Goal: Task Accomplishment & Management: Use online tool/utility

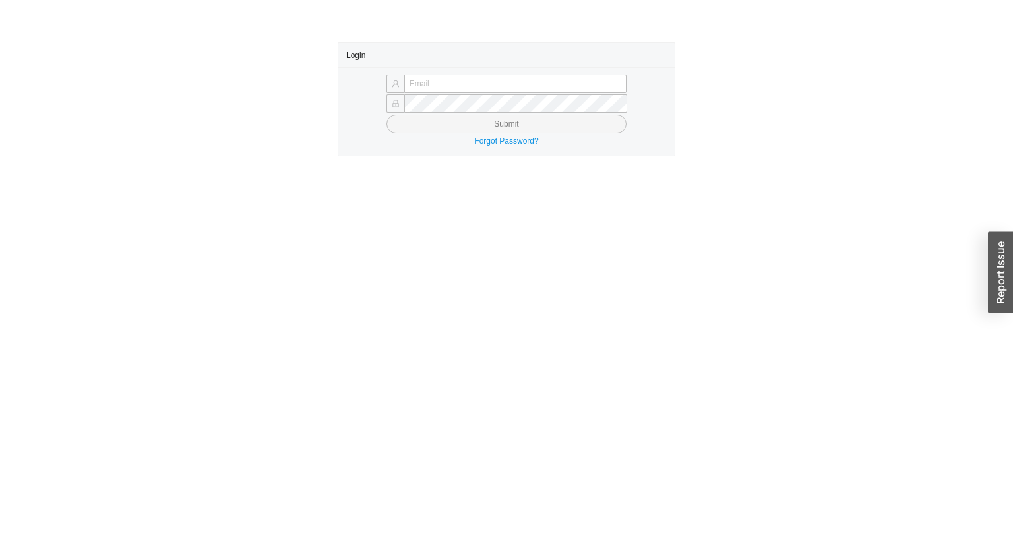
type input "yossi@asbathnj.com"
click at [403, 124] on button "Submit" at bounding box center [506, 124] width 240 height 18
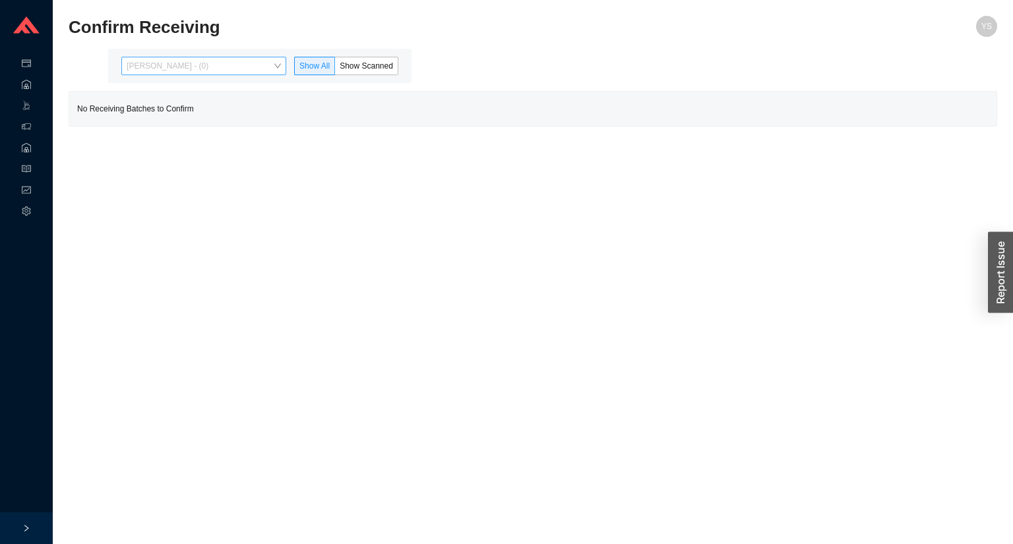
drag, startPoint x: 179, startPoint y: 67, endPoint x: 177, endPoint y: 74, distance: 7.1
click at [179, 67] on span "[PERSON_NAME] - (0)" at bounding box center [204, 65] width 154 height 17
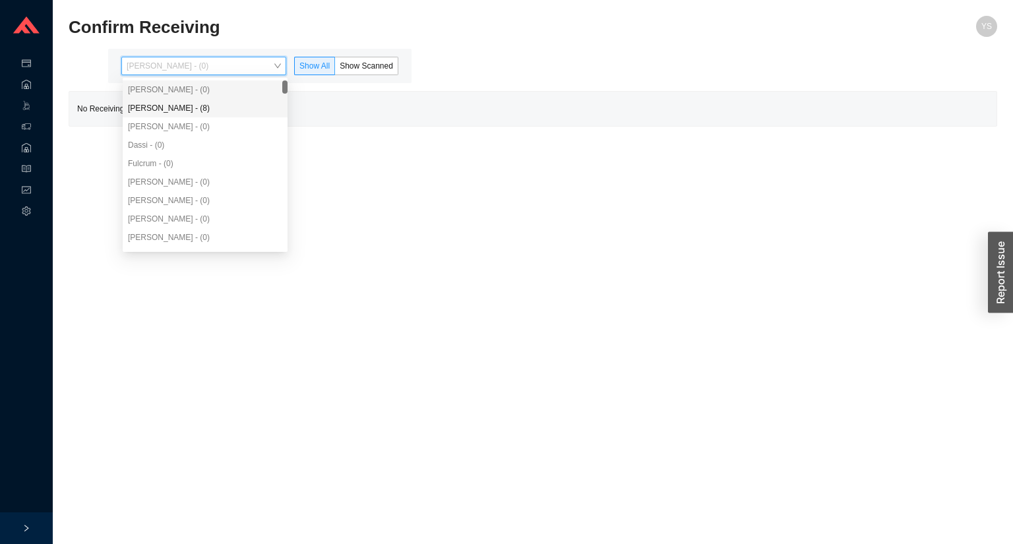
click at [169, 117] on div "[PERSON_NAME] - (0)" at bounding box center [205, 126] width 165 height 18
click at [173, 111] on div "Angel Negron - (8)" at bounding box center [205, 108] width 154 height 12
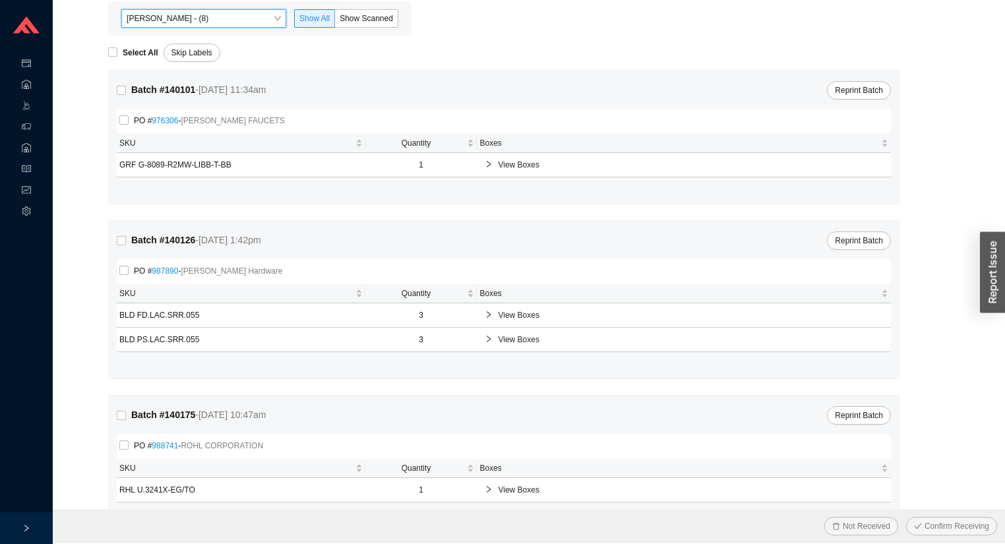
scroll to position [82, 0]
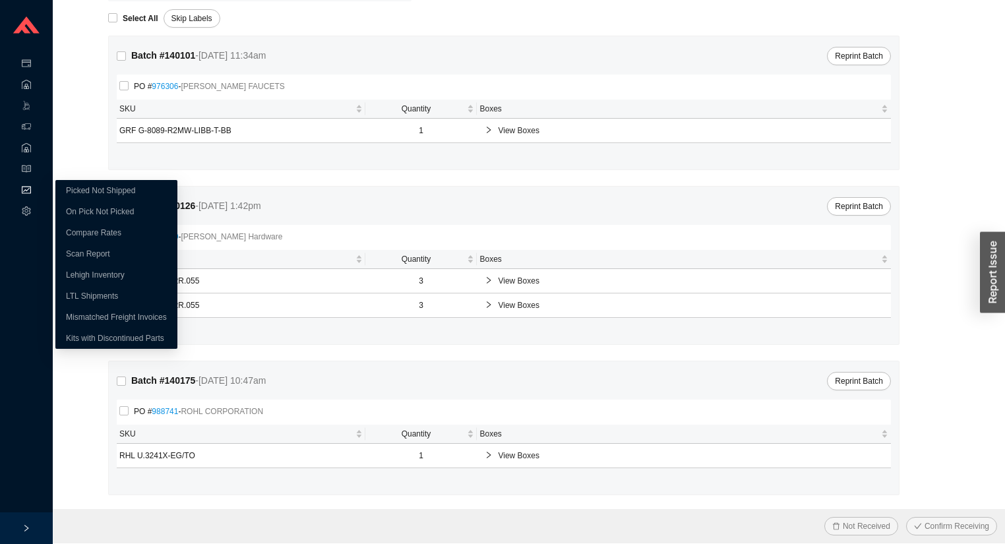
click at [16, 187] on div "Reports" at bounding box center [26, 191] width 53 height 21
click at [66, 211] on link "On Pick Not Picked" at bounding box center [100, 211] width 68 height 9
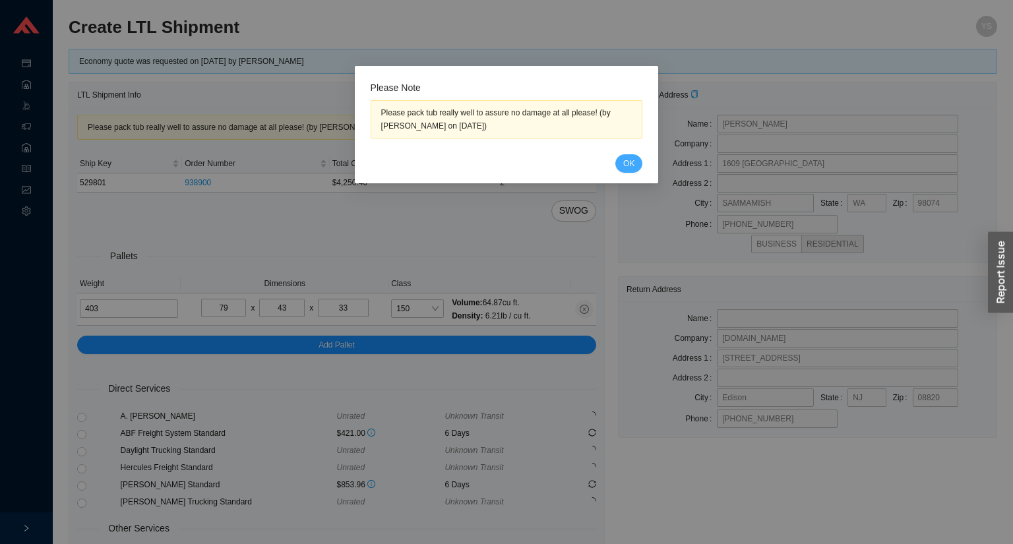
click at [625, 164] on span "OK" at bounding box center [628, 163] width 11 height 13
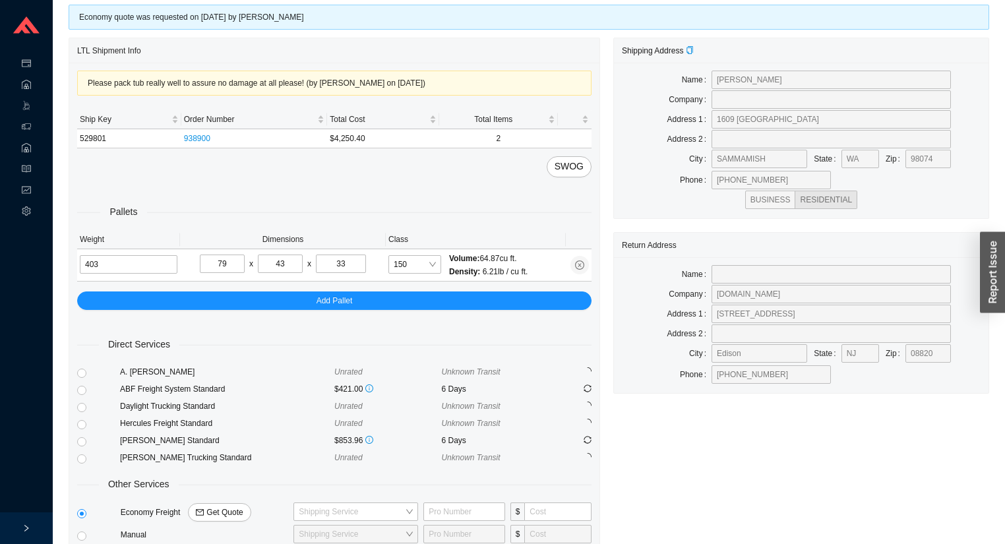
scroll to position [107, 0]
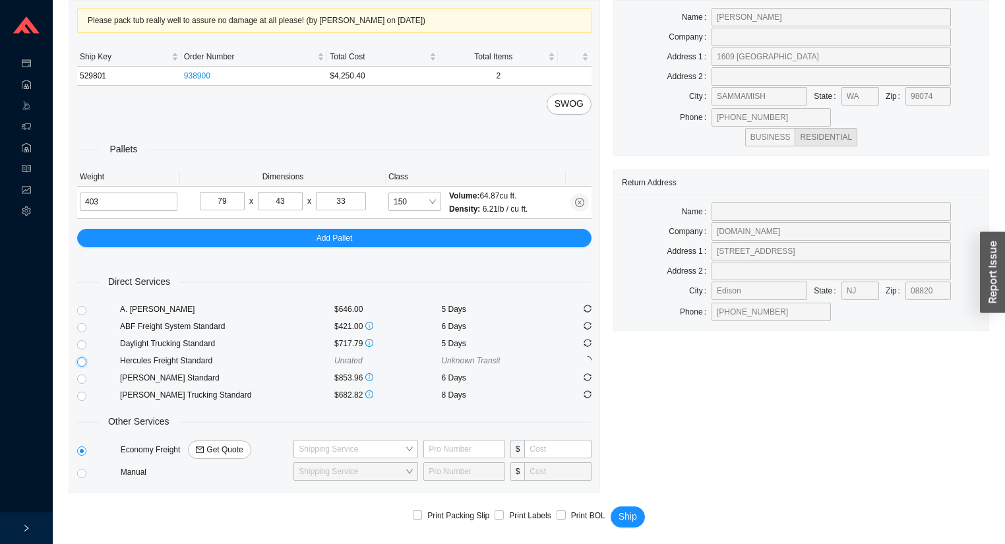
click at [82, 361] on input "radio" at bounding box center [81, 361] width 9 height 9
radio input "true"
checkbox input "true"
click at [638, 519] on button "Ship" at bounding box center [627, 516] width 34 height 21
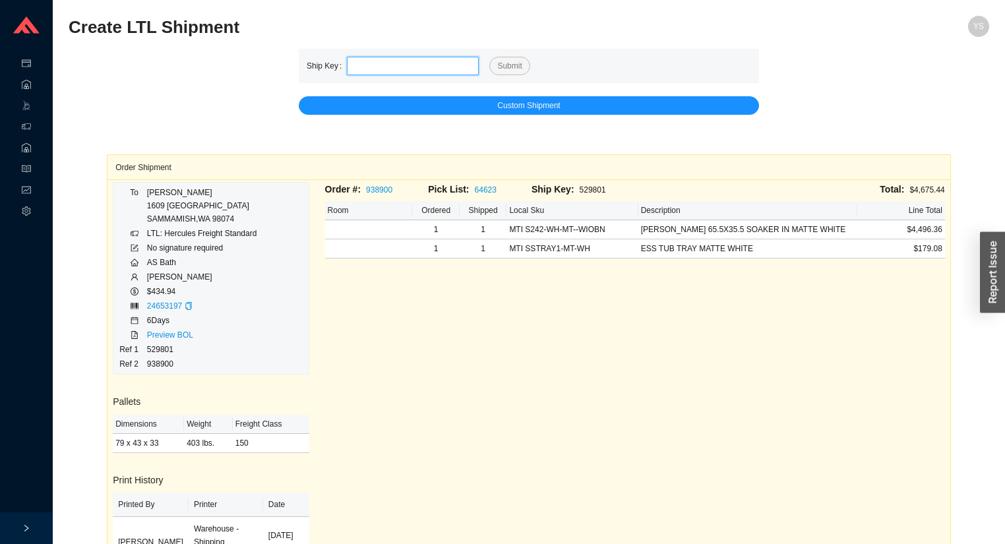
paste input "529841"
type input "529841"
click at [489, 57] on button "Submit" at bounding box center [509, 66] width 40 height 18
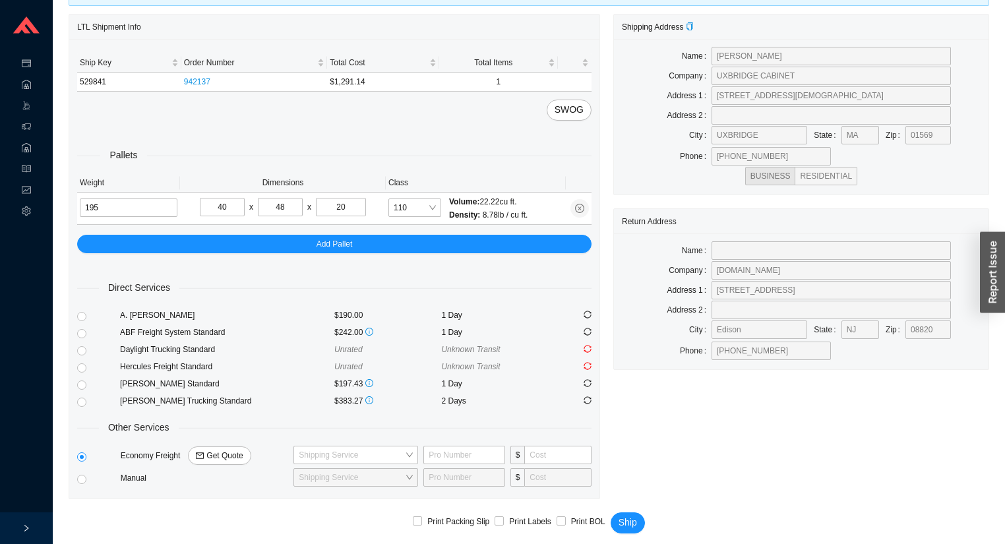
scroll to position [74, 0]
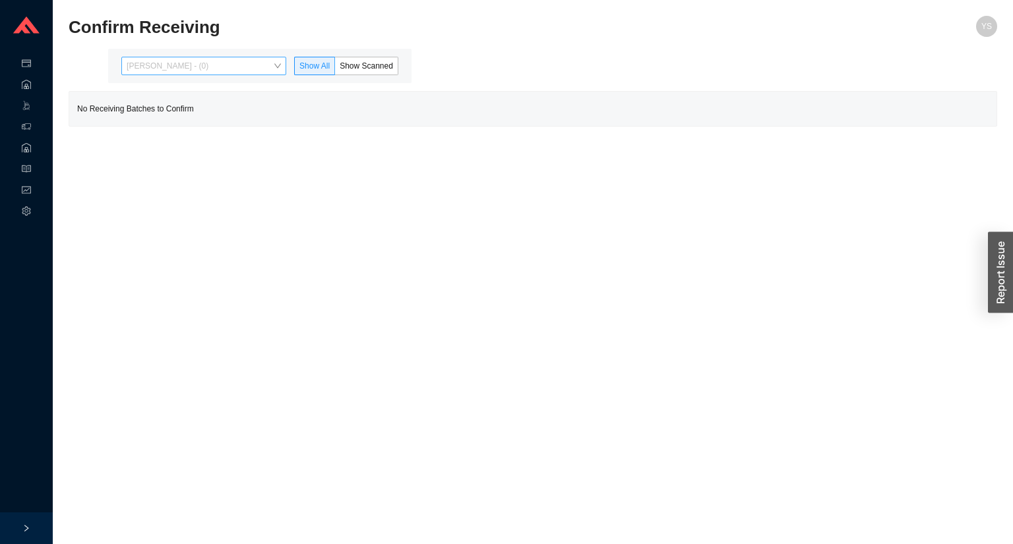
click at [163, 63] on span "[PERSON_NAME] - (0)" at bounding box center [204, 65] width 154 height 17
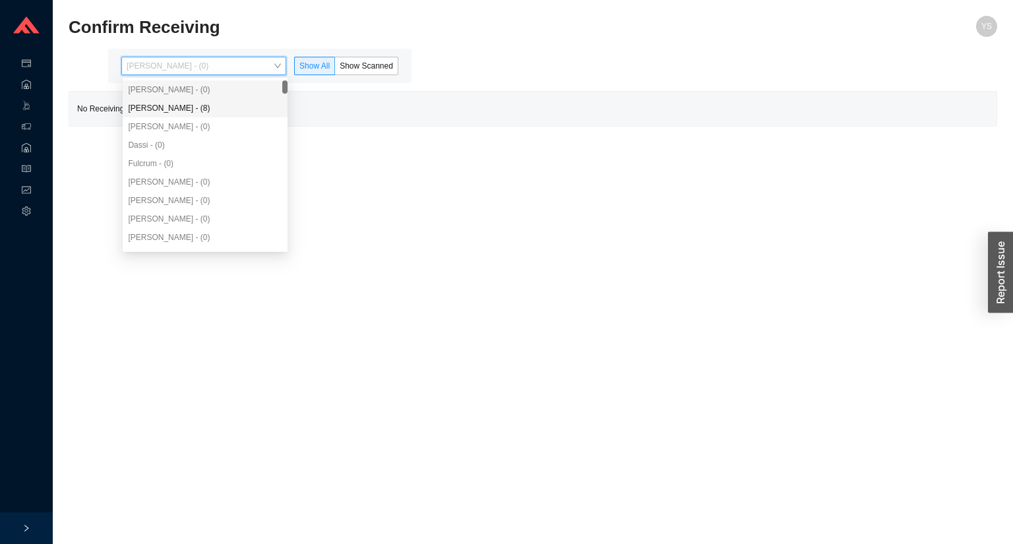
click at [177, 102] on div "[PERSON_NAME] - (8)" at bounding box center [205, 108] width 154 height 12
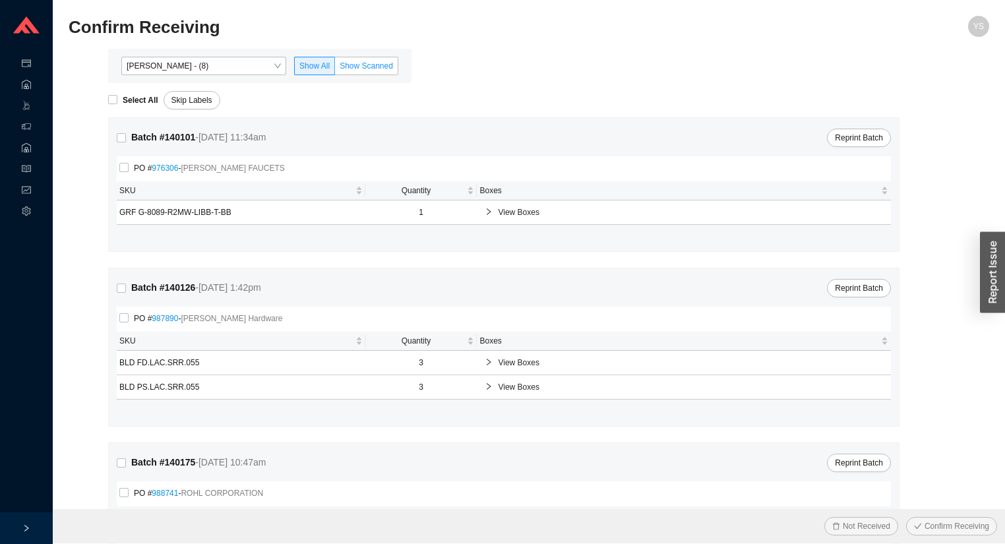
click at [355, 71] on label "Show Scanned" at bounding box center [366, 66] width 63 height 18
click at [335, 69] on input "Show Scanned" at bounding box center [335, 69] width 0 height 0
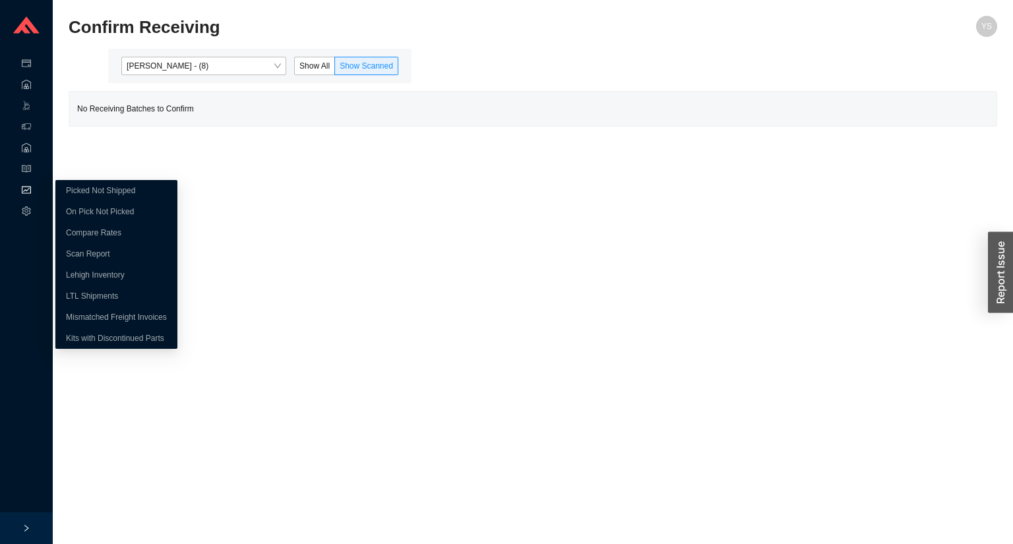
click at [37, 185] on span "Reports" at bounding box center [50, 191] width 28 height 21
click at [69, 228] on link "Compare Rates" at bounding box center [93, 232] width 55 height 9
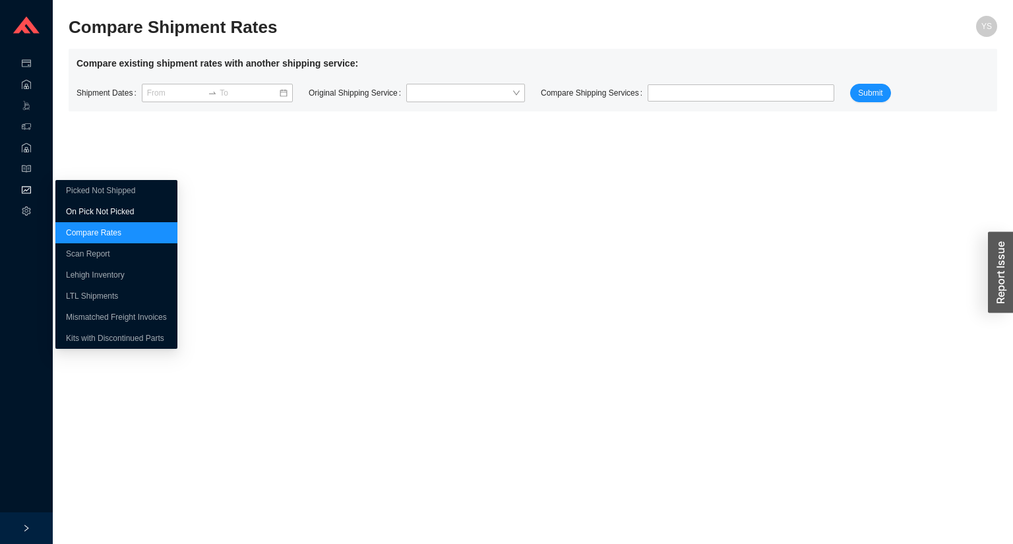
click at [84, 214] on link "On Pick Not Picked" at bounding box center [100, 211] width 68 height 9
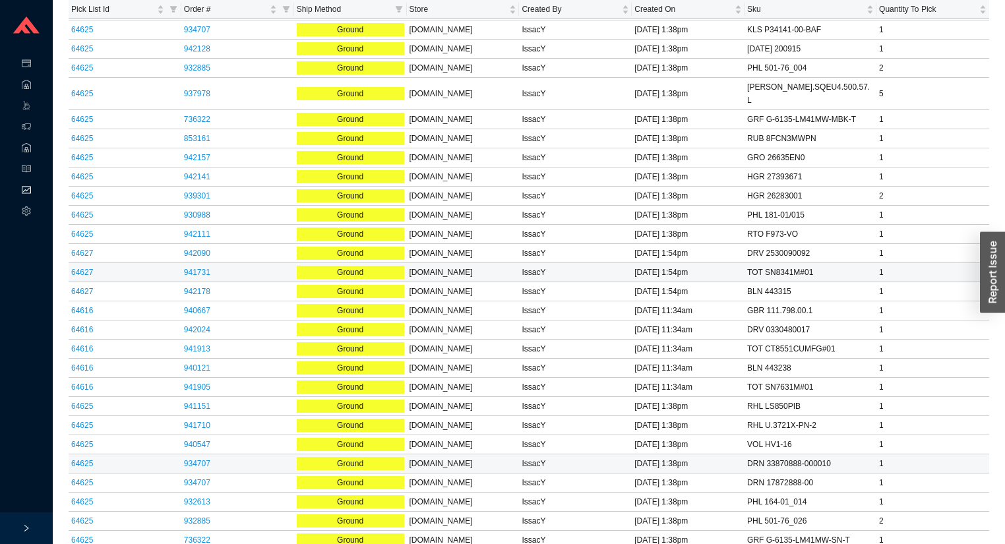
scroll to position [1292, 0]
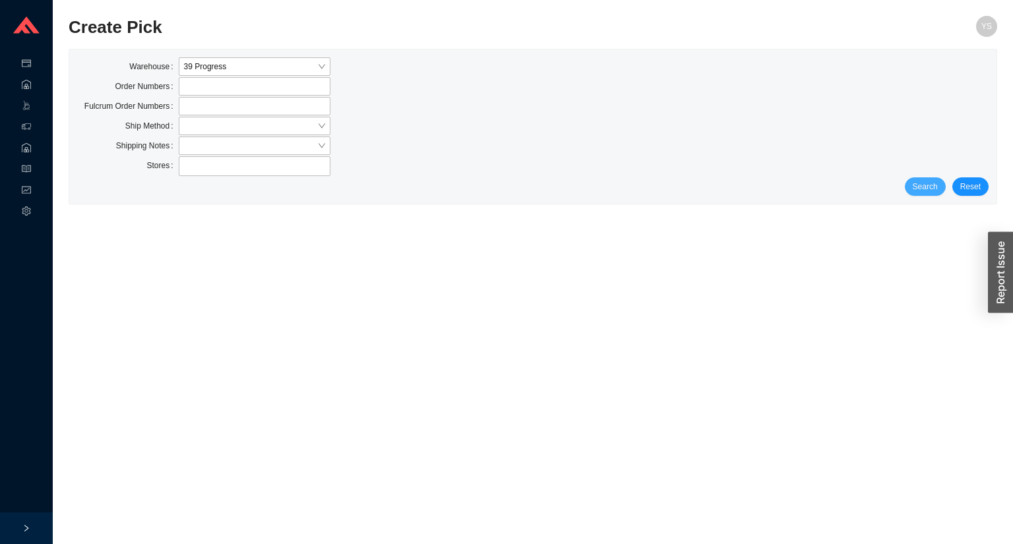
click at [920, 182] on span "Search" at bounding box center [924, 186] width 25 height 13
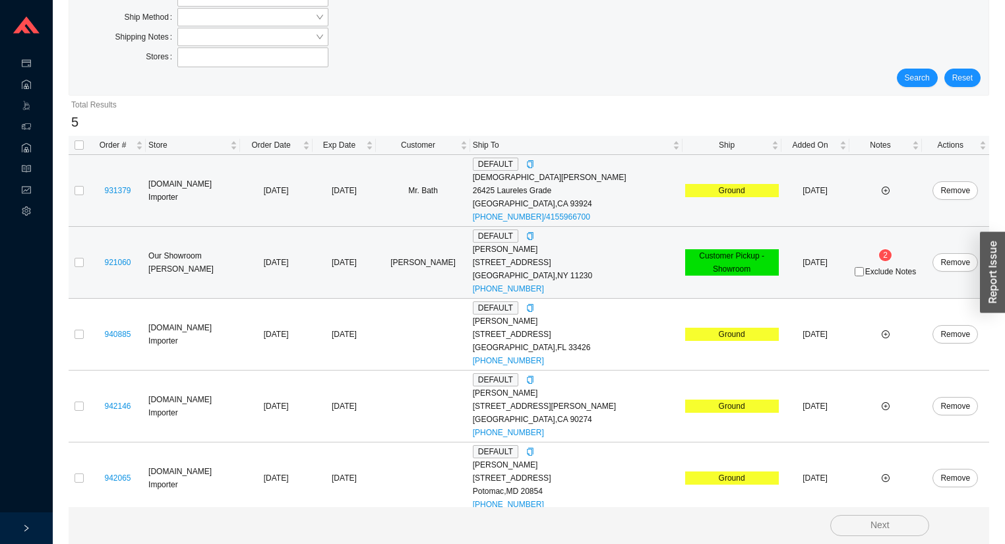
scroll to position [115, 0]
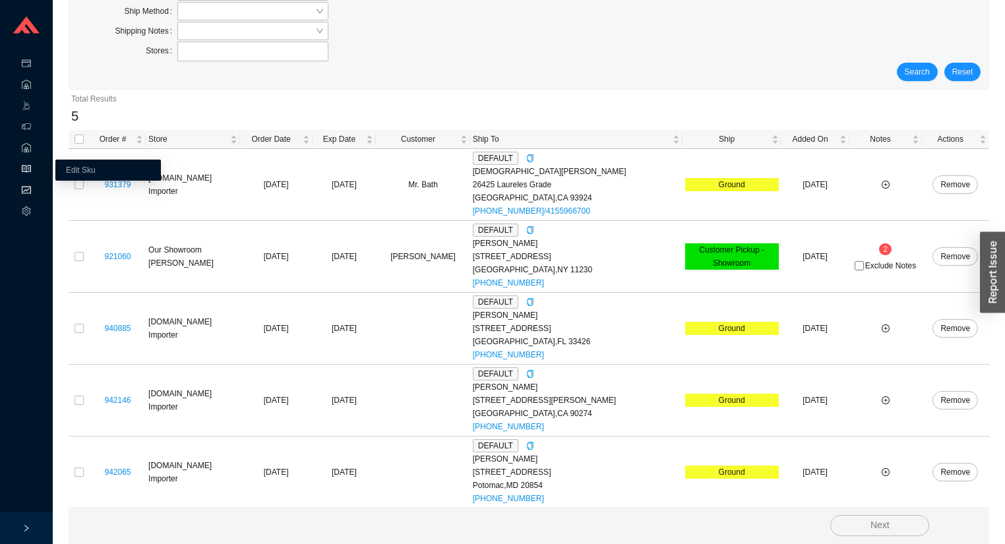
click at [35, 191] on div "Reports" at bounding box center [26, 191] width 53 height 21
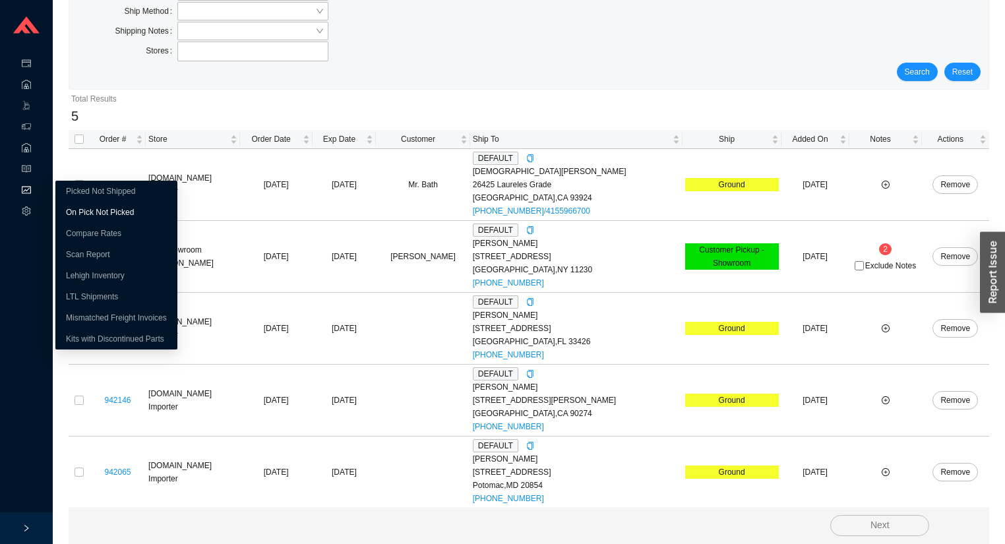
click at [78, 215] on link "On Pick Not Picked" at bounding box center [100, 212] width 68 height 9
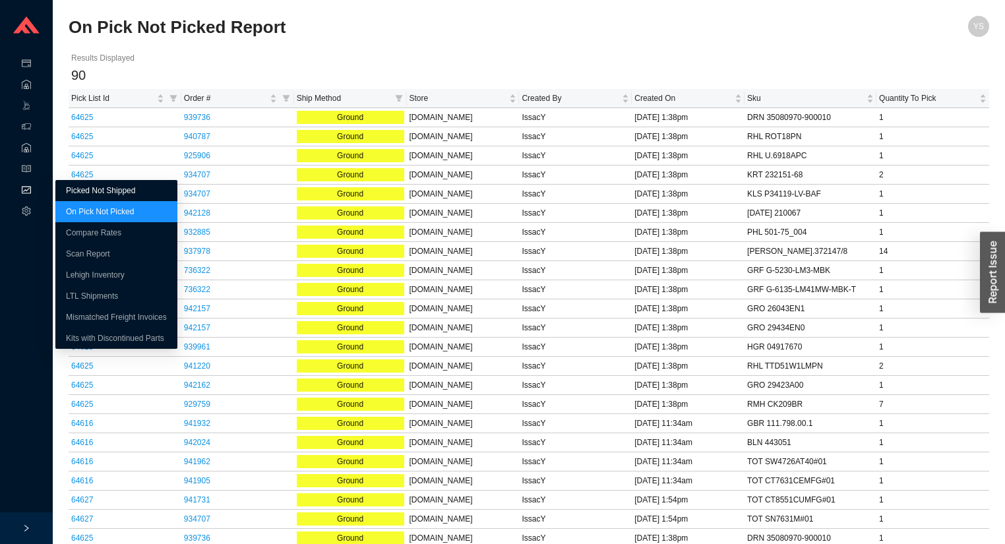
click at [73, 194] on link "Picked Not Shipped" at bounding box center [100, 190] width 69 height 9
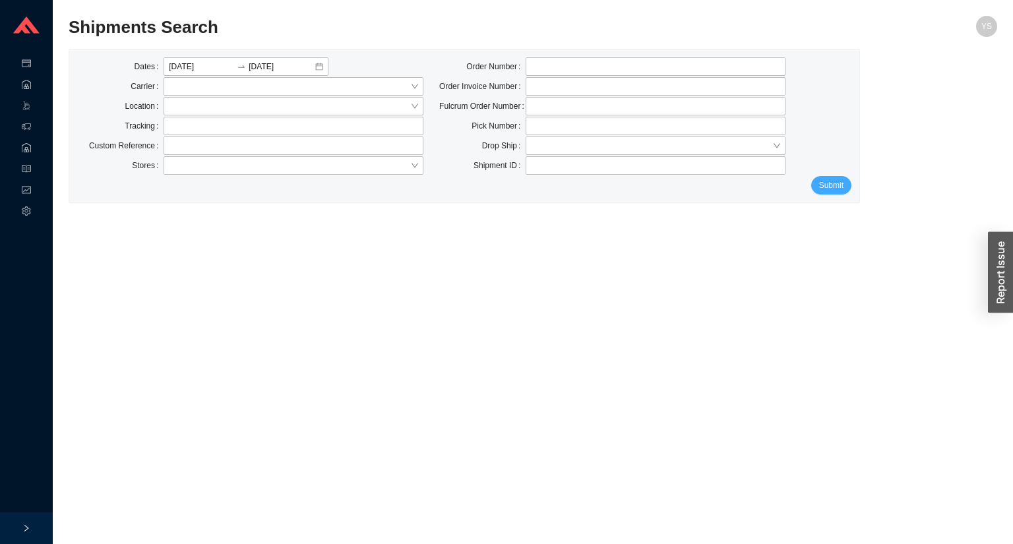
click at [829, 187] on span "Submit" at bounding box center [831, 185] width 24 height 13
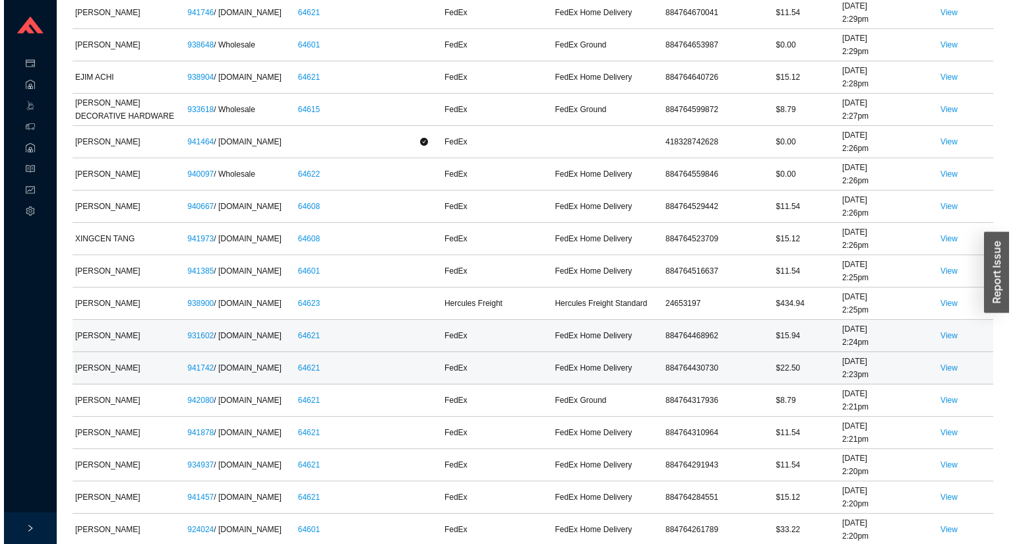
scroll to position [527, 0]
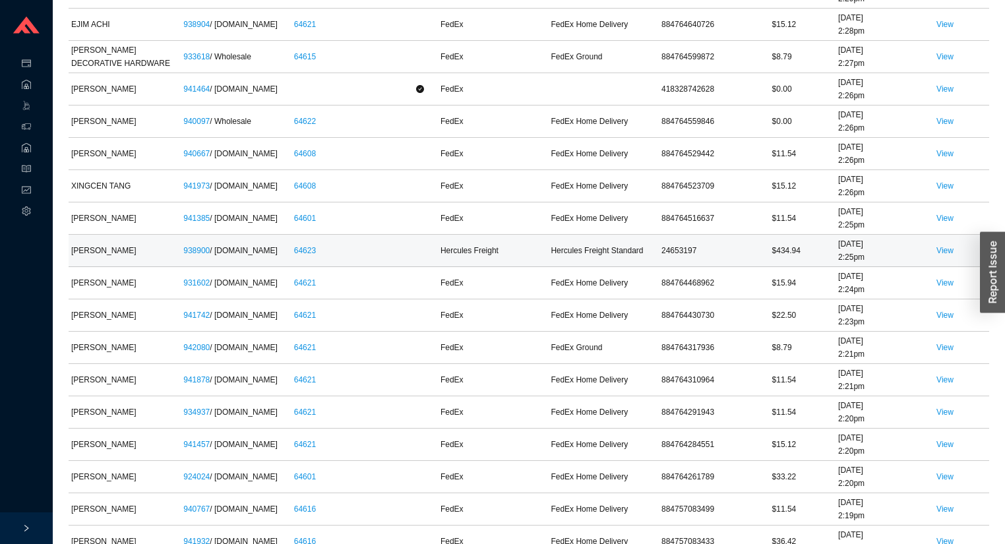
click at [941, 254] on td "View" at bounding box center [960, 251] width 55 height 32
click at [942, 246] on link "View" at bounding box center [944, 250] width 17 height 9
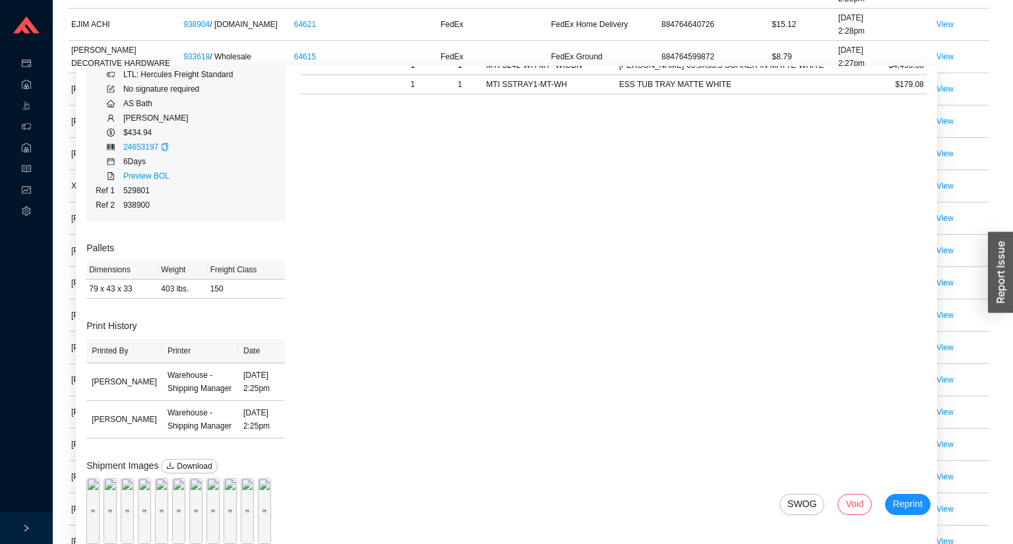
scroll to position [133, 0]
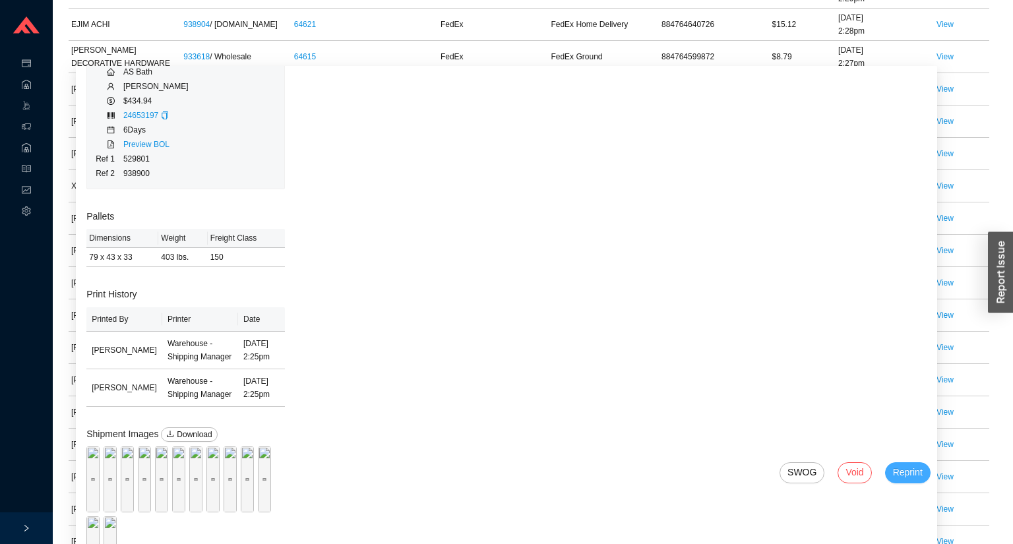
click at [893, 465] on span "Reprint" at bounding box center [908, 472] width 30 height 15
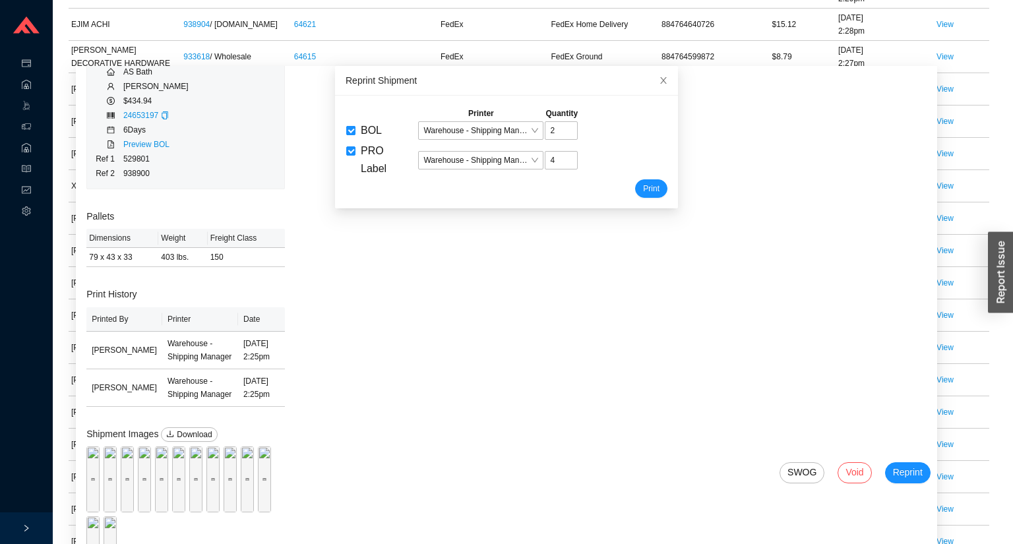
click at [379, 134] on span "BOL" at bounding box center [371, 131] width 32 height 18
click at [355, 134] on input "BOL" at bounding box center [350, 130] width 9 height 9
checkbox input "false"
click at [651, 194] on button "Print" at bounding box center [651, 188] width 32 height 18
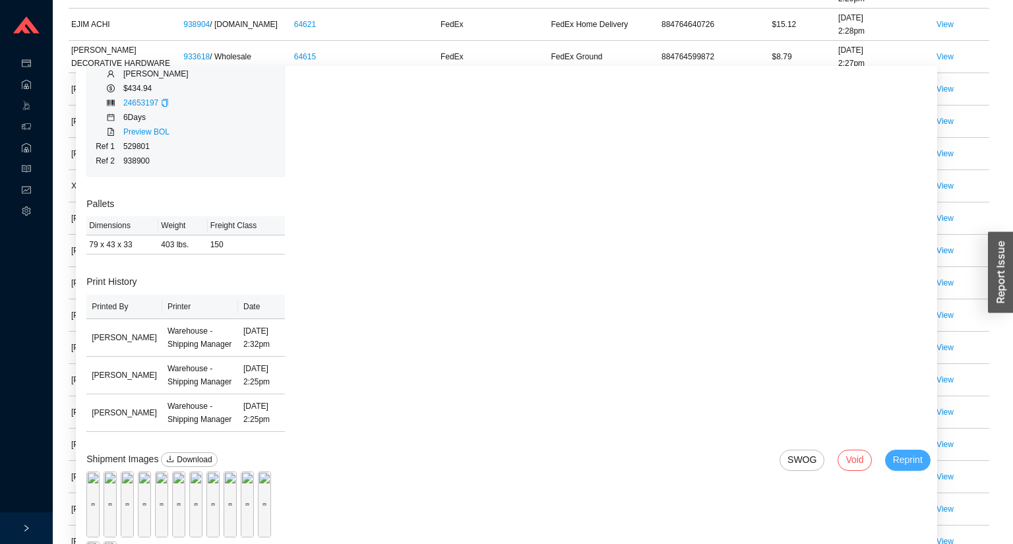
click at [902, 459] on span "Reprint" at bounding box center [908, 459] width 30 height 15
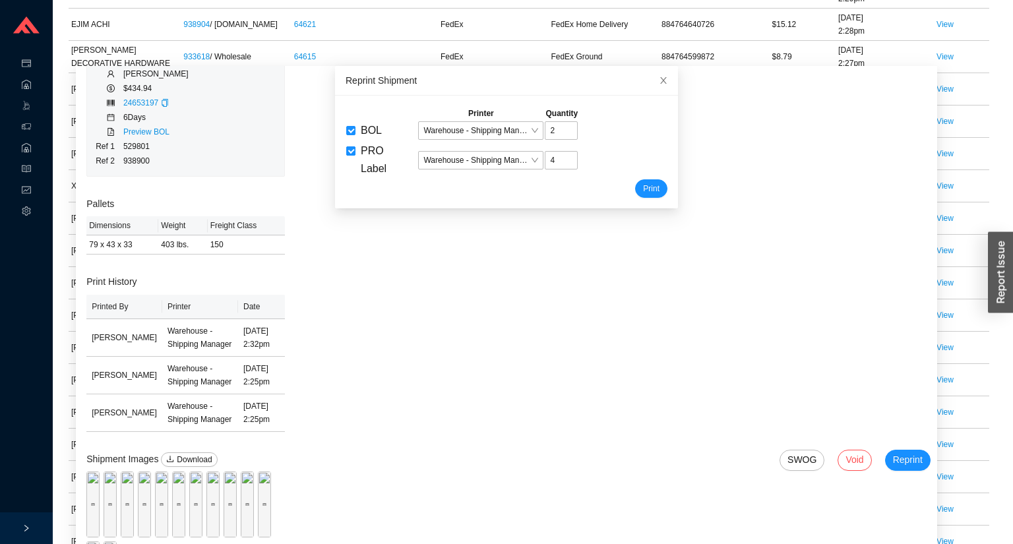
click at [373, 142] on span "PRO Label" at bounding box center [385, 159] width 61 height 35
click at [355, 146] on input "PRO Label" at bounding box center [350, 150] width 9 height 9
checkbox input "false"
click at [367, 131] on span "BOL" at bounding box center [371, 130] width 21 height 11
click at [355, 131] on input "BOL" at bounding box center [350, 130] width 9 height 9
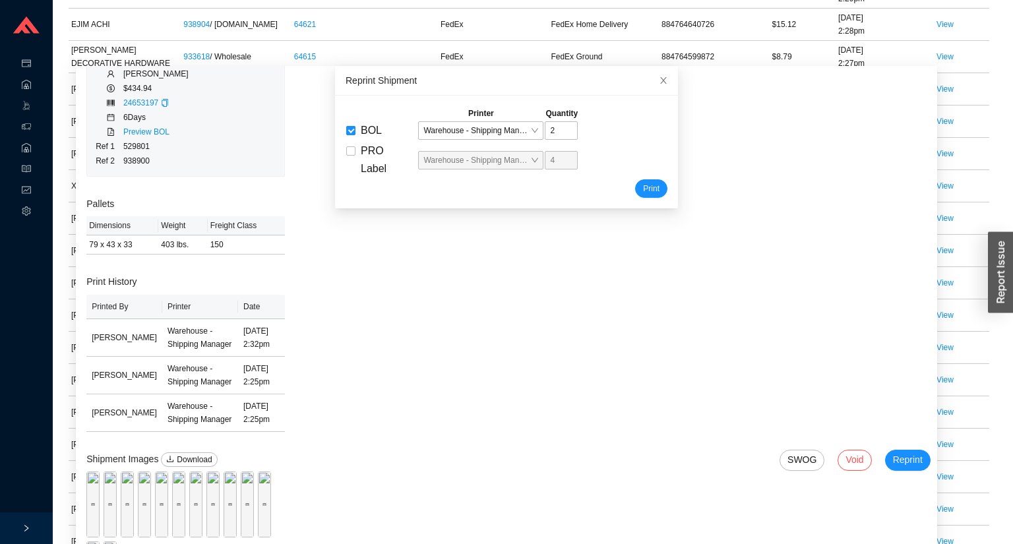
checkbox input "false"
click at [367, 170] on span "PRO Label" at bounding box center [374, 159] width 26 height 29
click at [355, 156] on input "PRO Label" at bounding box center [350, 150] width 9 height 9
checkbox input "true"
click at [643, 194] on span "Print" at bounding box center [651, 188] width 16 height 13
